Goal: Share content

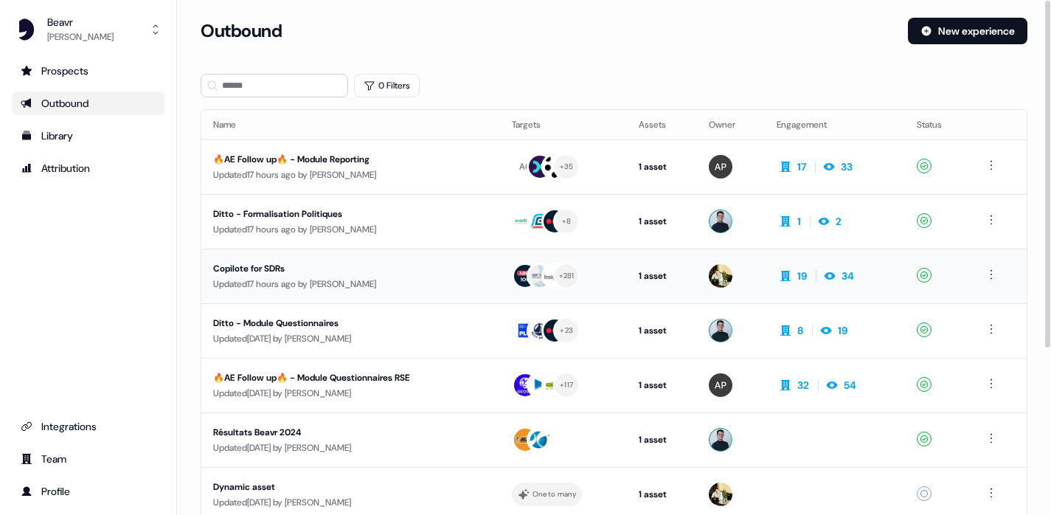
click at [428, 288] on div "Updated 17 hours ago by [PERSON_NAME]" at bounding box center [350, 284] width 275 height 15
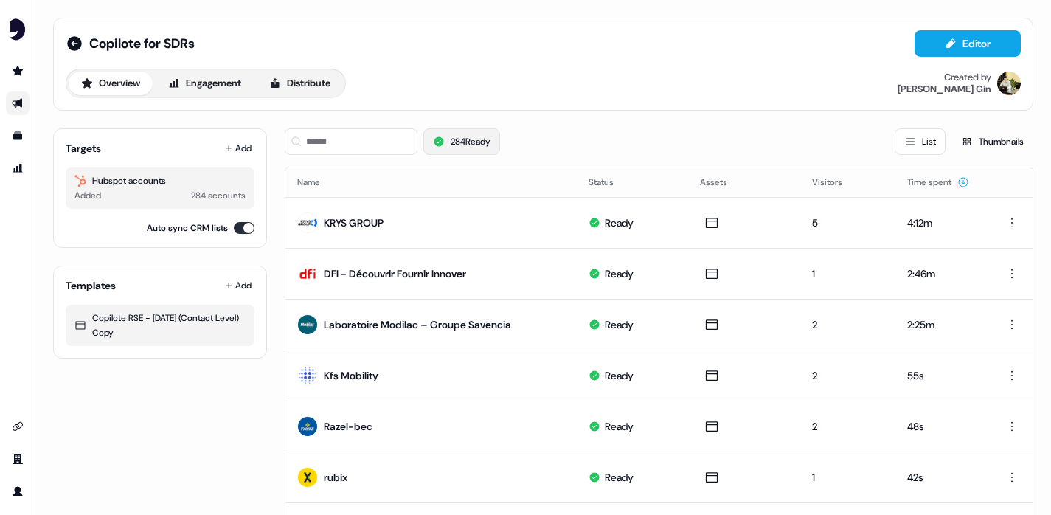
click at [473, 150] on button "284 Ready" at bounding box center [461, 141] width 77 height 27
click at [243, 145] on button "Add" at bounding box center [238, 148] width 32 height 21
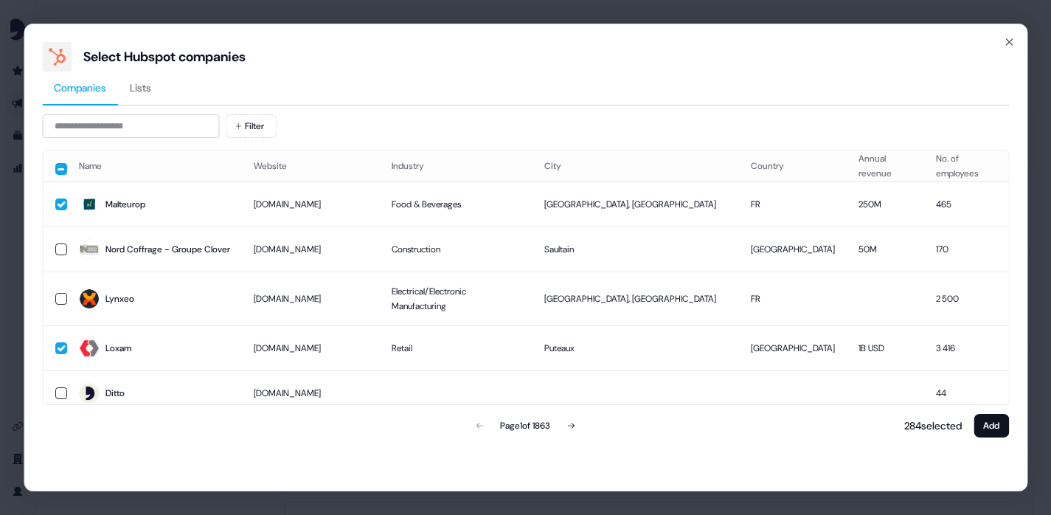
click at [1015, 47] on div "Select Hubspot companies Companies Lists Filter Name Website Industry City Coun…" at bounding box center [526, 258] width 1004 height 468
click at [1014, 43] on icon "button" at bounding box center [1009, 42] width 12 height 12
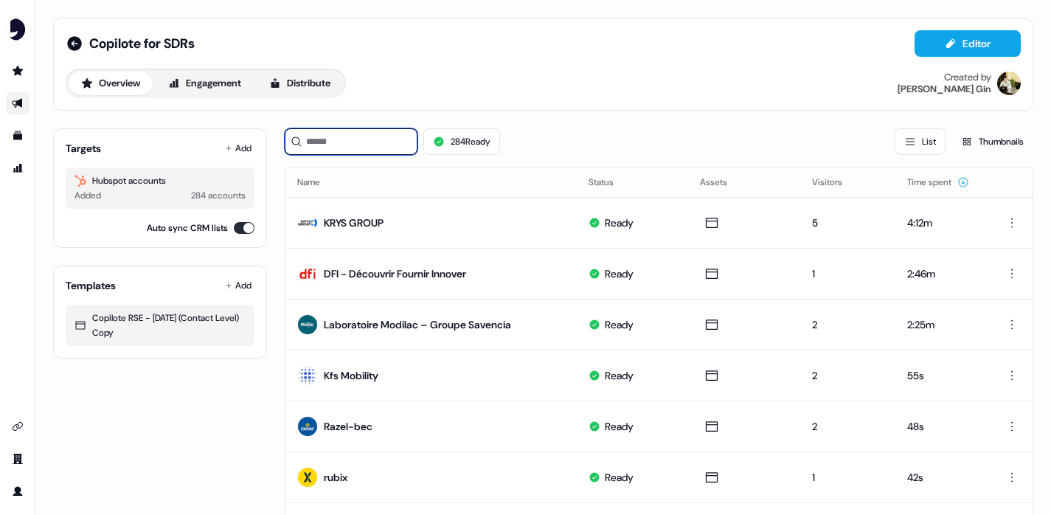
click at [386, 139] on input at bounding box center [351, 141] width 133 height 27
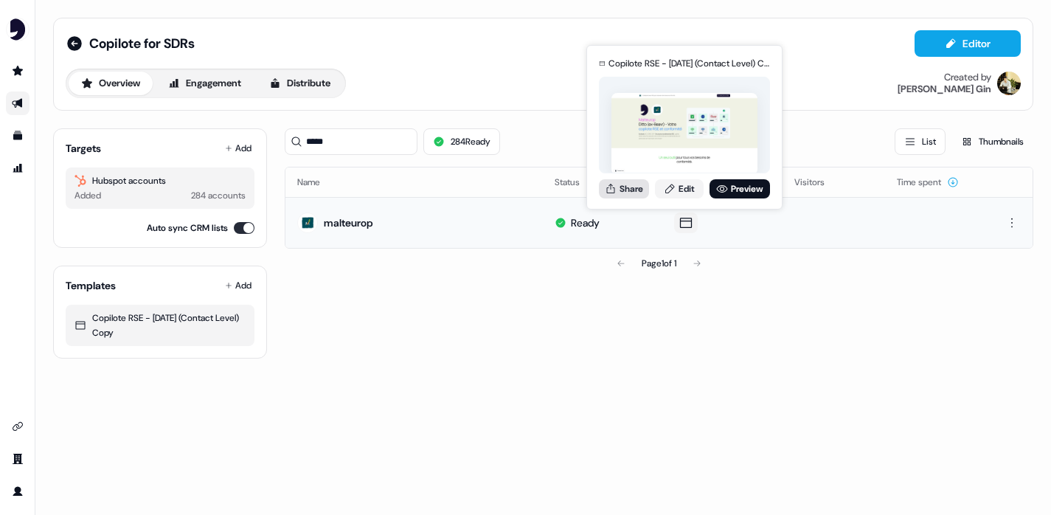
click at [636, 190] on button "Share" at bounding box center [624, 188] width 50 height 19
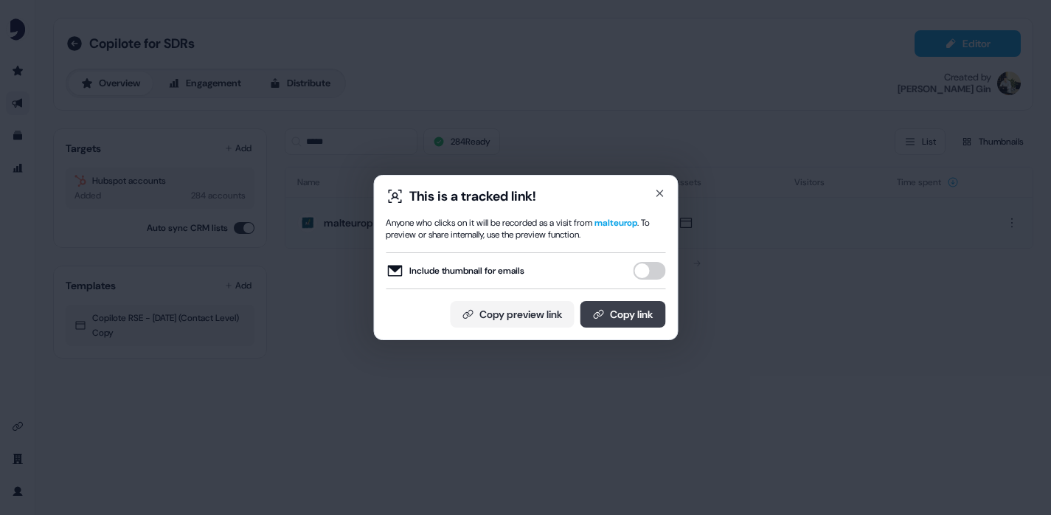
click at [621, 311] on button "Copy link" at bounding box center [623, 314] width 86 height 27
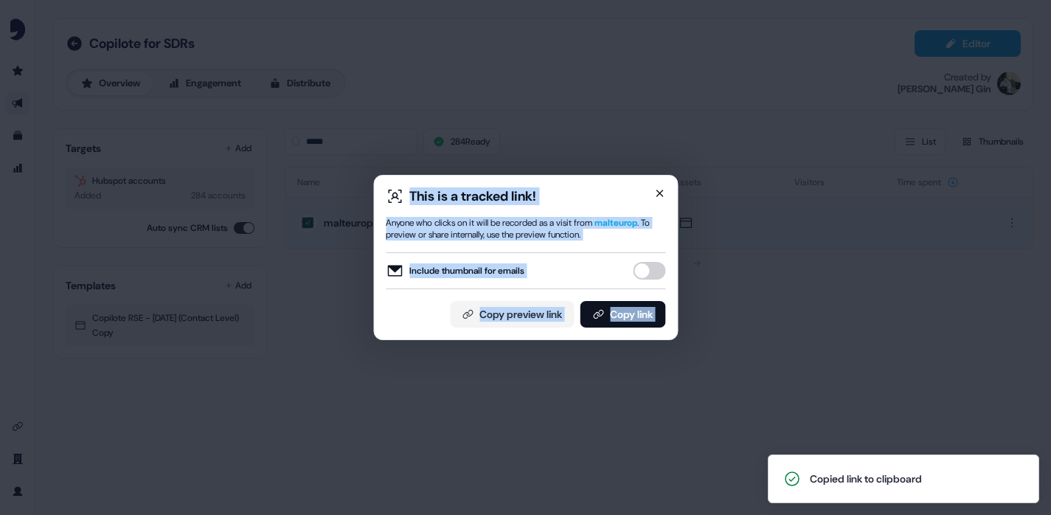
click at [661, 187] on div "This is a tracked link! Anyone who clicks on it will be recorded as a visit fro…" at bounding box center [525, 257] width 305 height 165
click at [659, 197] on icon "button" at bounding box center [659, 193] width 12 height 12
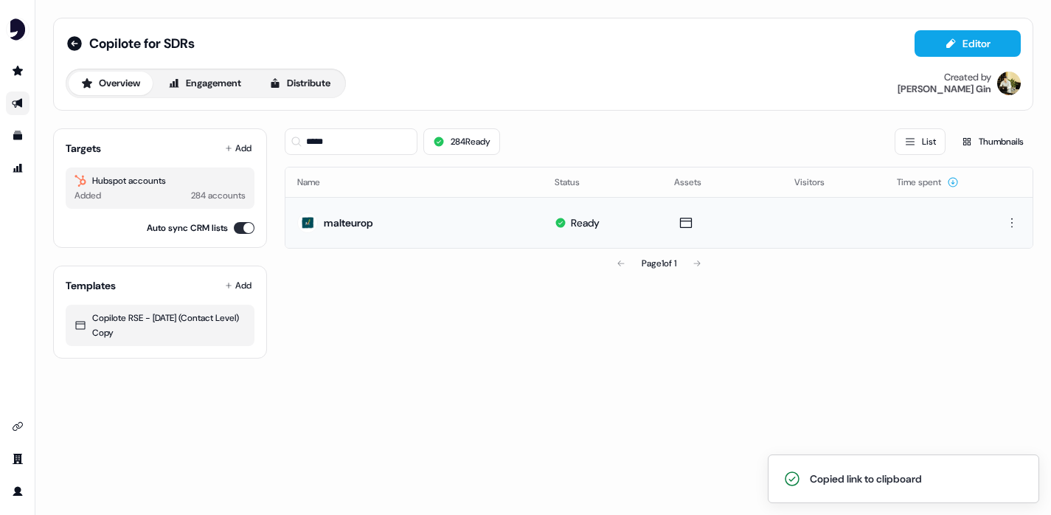
click at [374, 127] on div "***** 284 Ready List Thumbnails" at bounding box center [659, 142] width 748 height 50
click at [373, 139] on input "*****" at bounding box center [351, 141] width 133 height 27
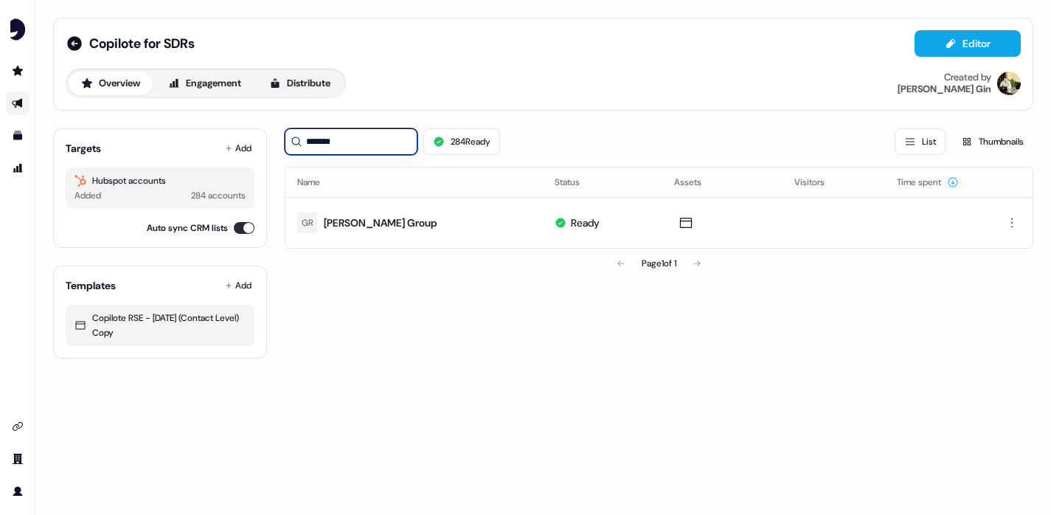
type input "*******"
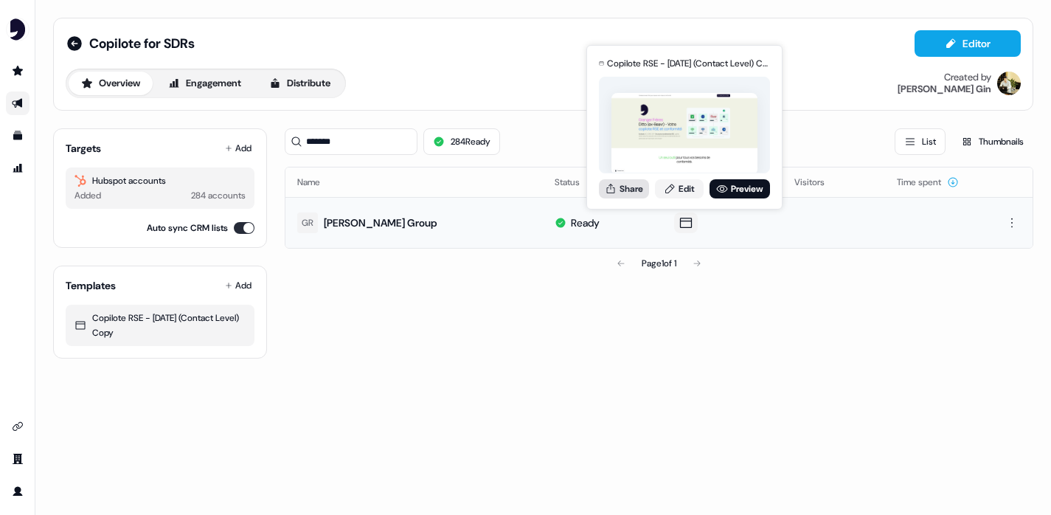
click at [633, 190] on button "Share" at bounding box center [624, 188] width 50 height 19
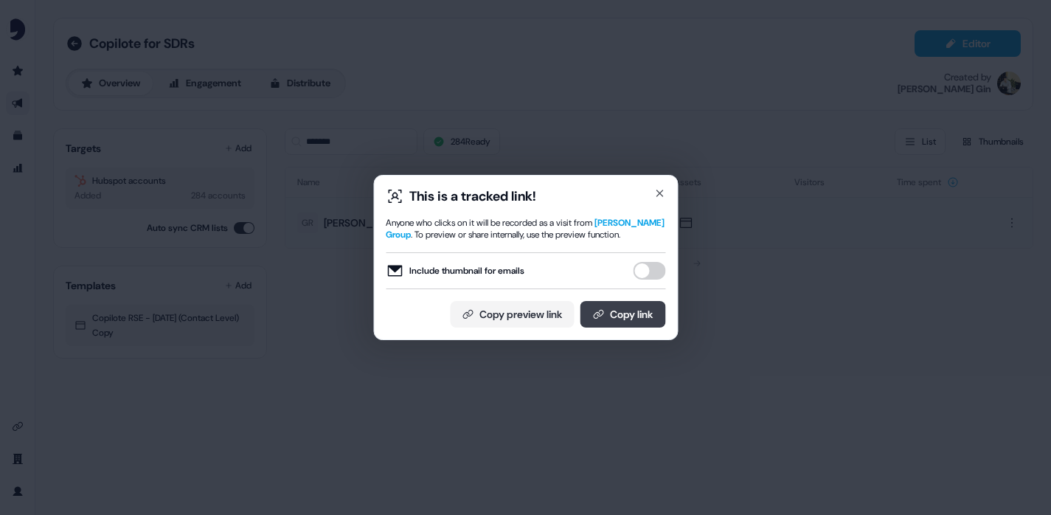
click at [600, 317] on icon at bounding box center [598, 314] width 12 height 12
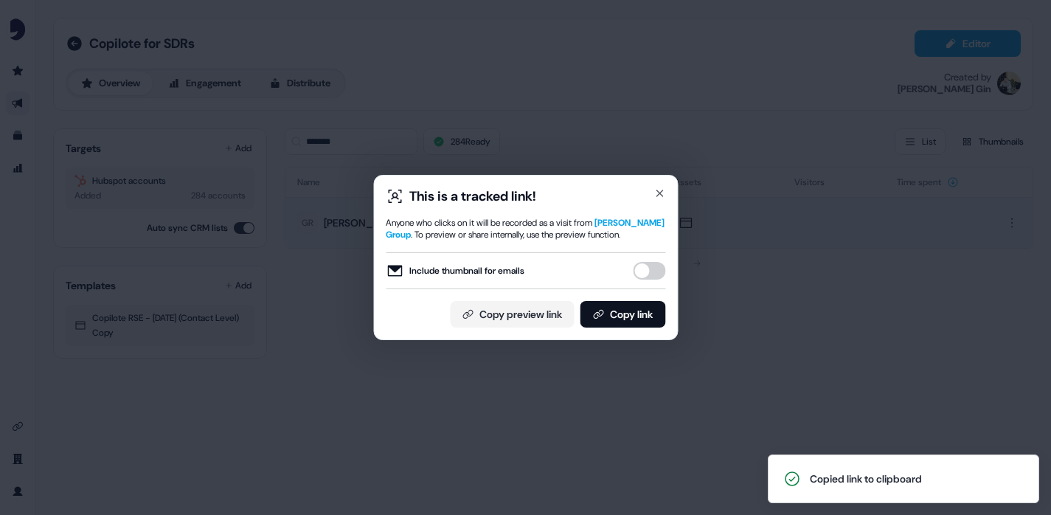
click at [667, 187] on div "This is a tracked link! Anyone who clicks on it will be recorded as a visit fro…" at bounding box center [525, 257] width 305 height 165
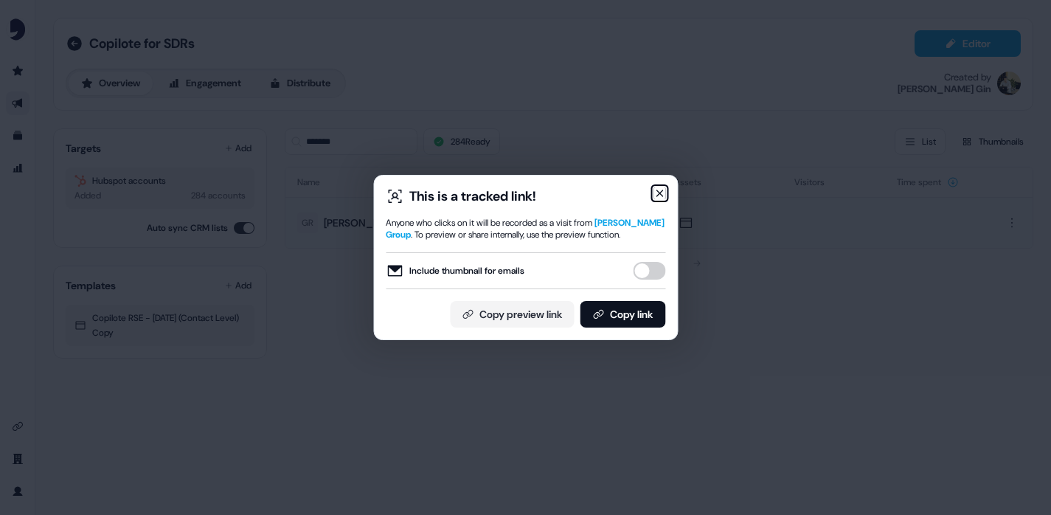
click at [659, 192] on icon "button" at bounding box center [659, 193] width 6 height 6
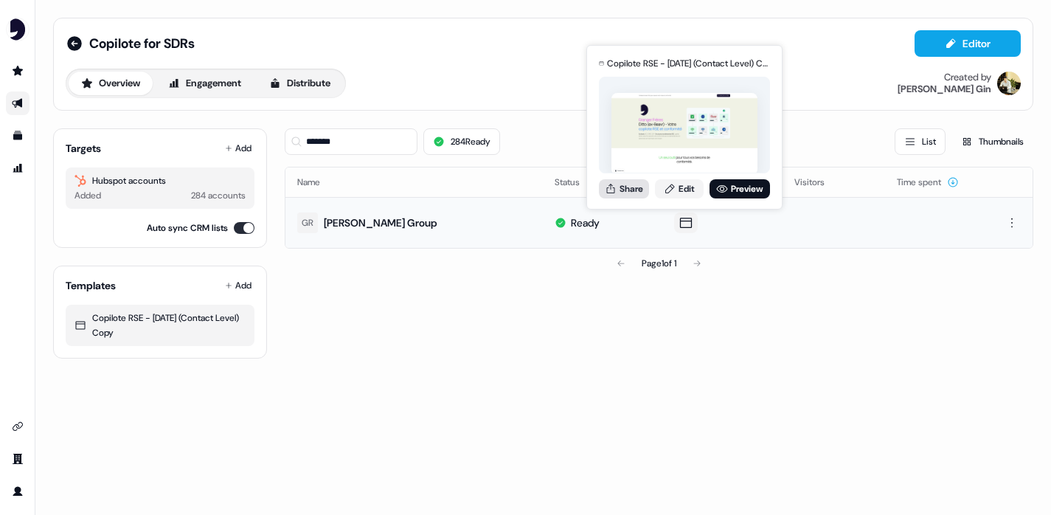
click at [631, 192] on button "Share" at bounding box center [624, 188] width 50 height 19
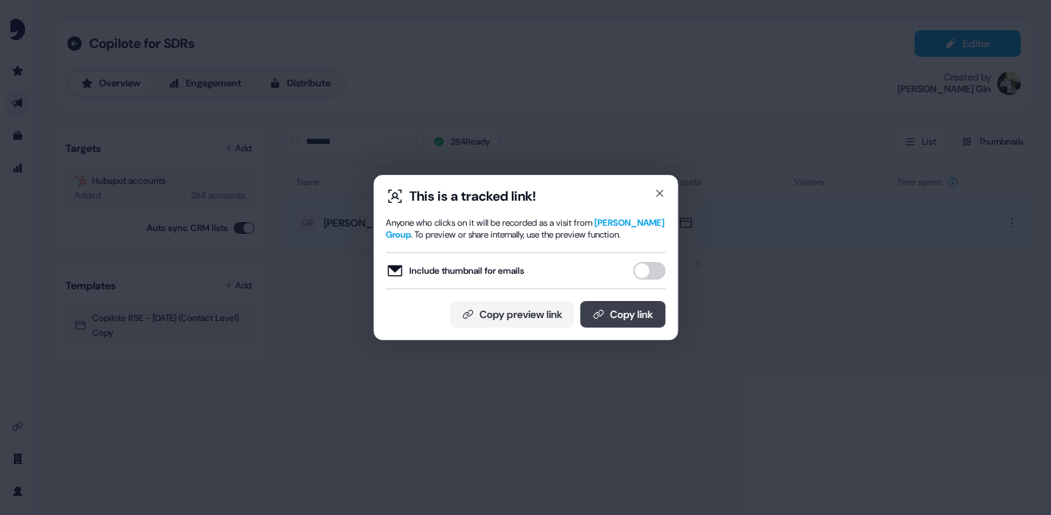
click at [617, 310] on button "Copy link" at bounding box center [623, 314] width 86 height 27
